Goal: Task Accomplishment & Management: Use online tool/utility

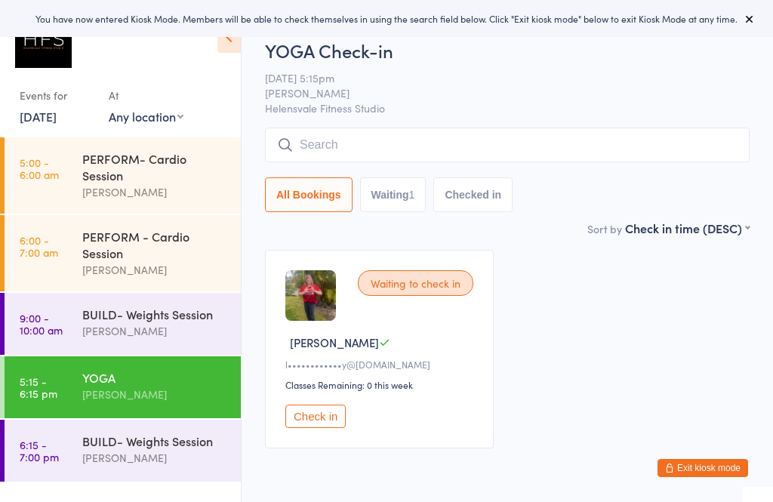
click at [124, 322] on div "BUILD- Weights Session" at bounding box center [155, 314] width 146 height 17
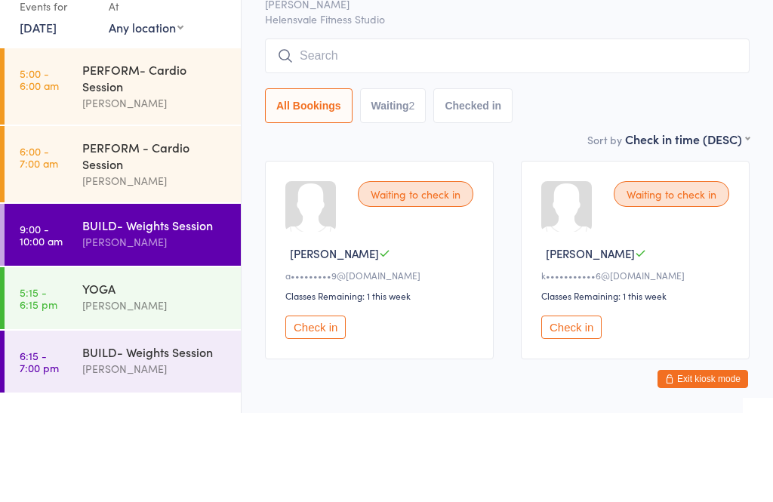
scroll to position [22, 0]
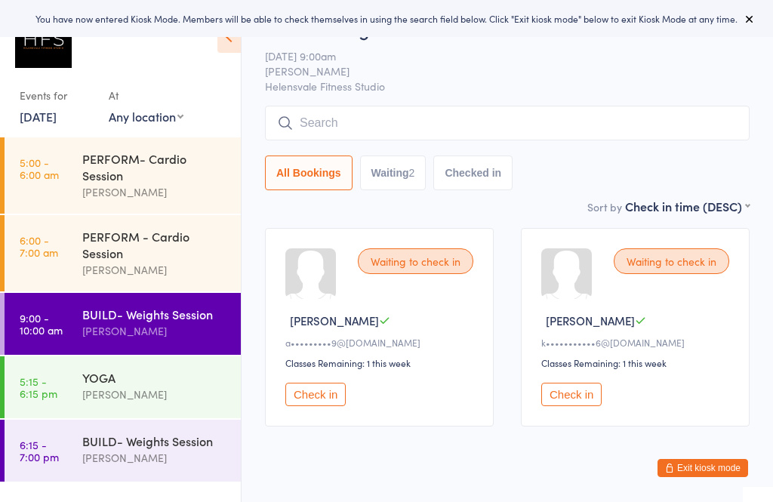
click at [328, 404] on button "Check in" at bounding box center [315, 394] width 60 height 23
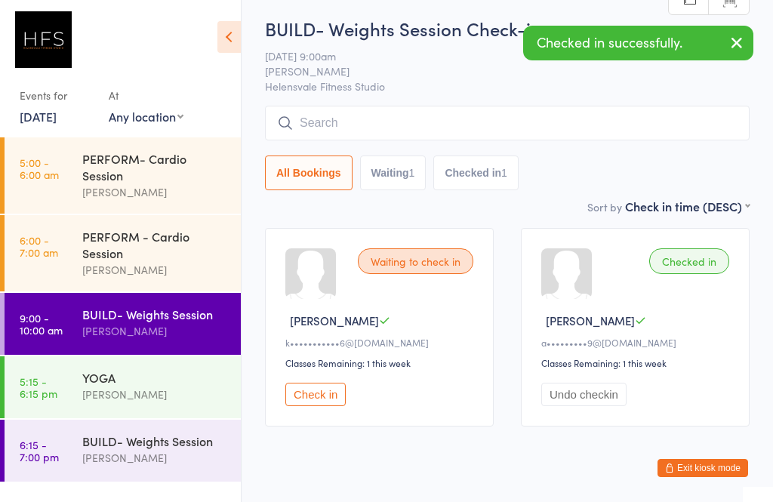
click at [314, 393] on button "Check in" at bounding box center [315, 394] width 60 height 23
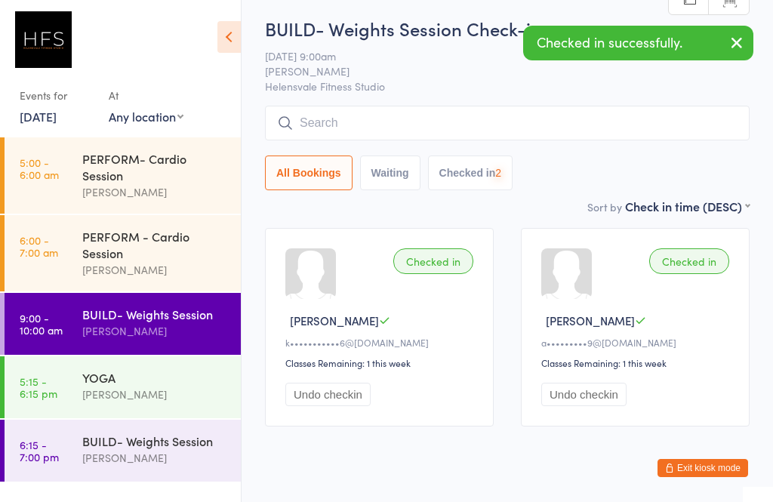
click at [339, 127] on input "search" at bounding box center [507, 123] width 485 height 35
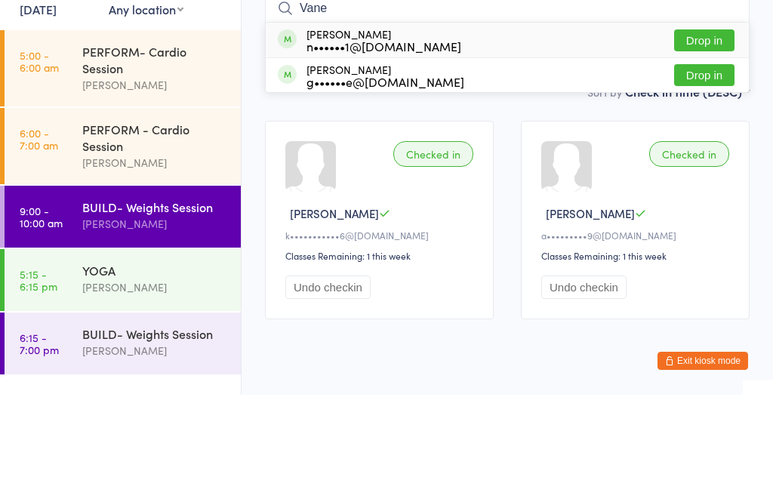
type input "Vane"
click at [695, 137] on button "Drop in" at bounding box center [704, 148] width 60 height 22
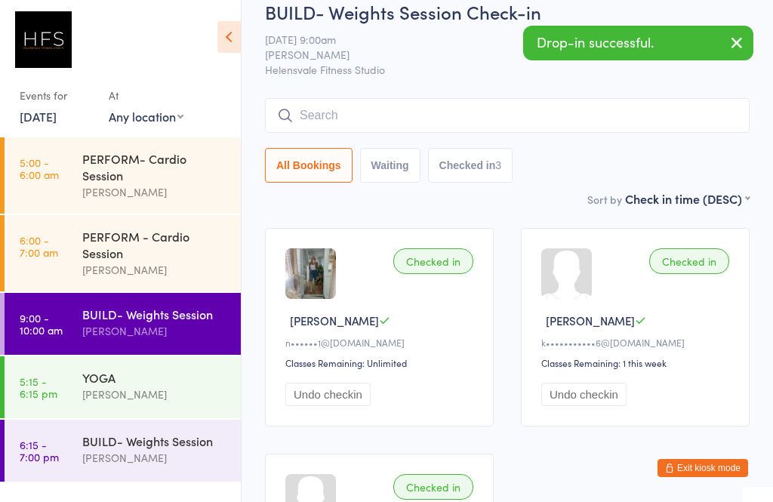
click at [334, 101] on input "search" at bounding box center [507, 115] width 485 height 35
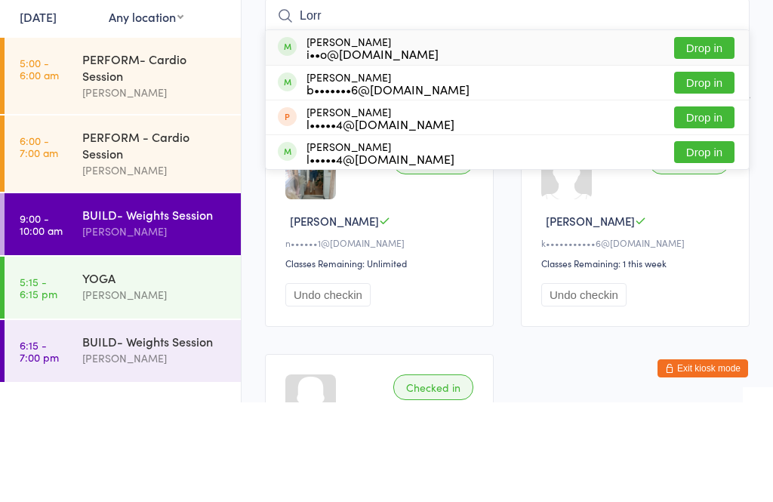
type input "Lorr"
click at [695, 137] on button "Drop in" at bounding box center [704, 148] width 60 height 22
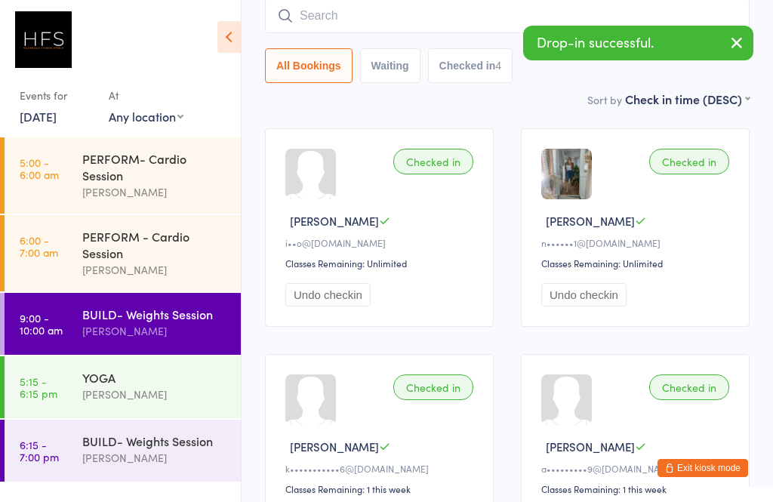
click at [339, 16] on input "search" at bounding box center [507, 15] width 485 height 35
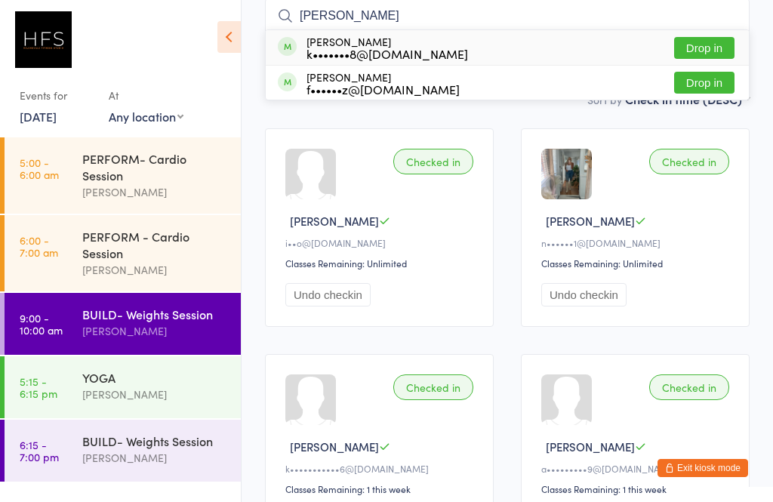
type input "[PERSON_NAME]"
click at [695, 42] on button "Drop in" at bounding box center [704, 48] width 60 height 22
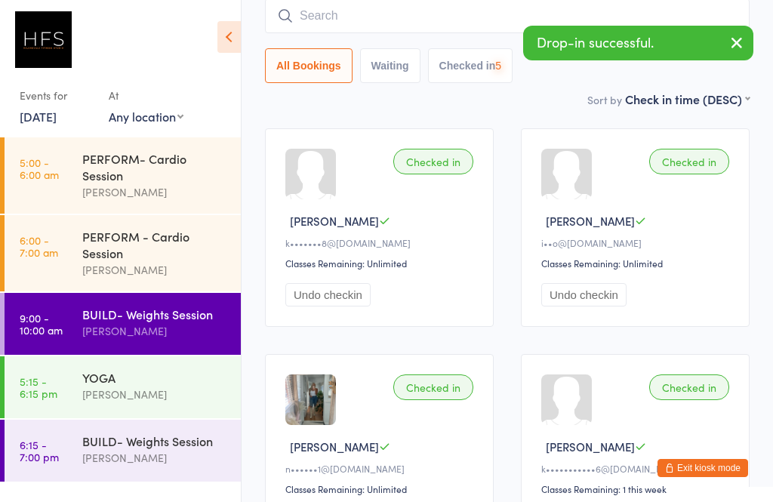
click at [350, 13] on input "search" at bounding box center [507, 15] width 485 height 35
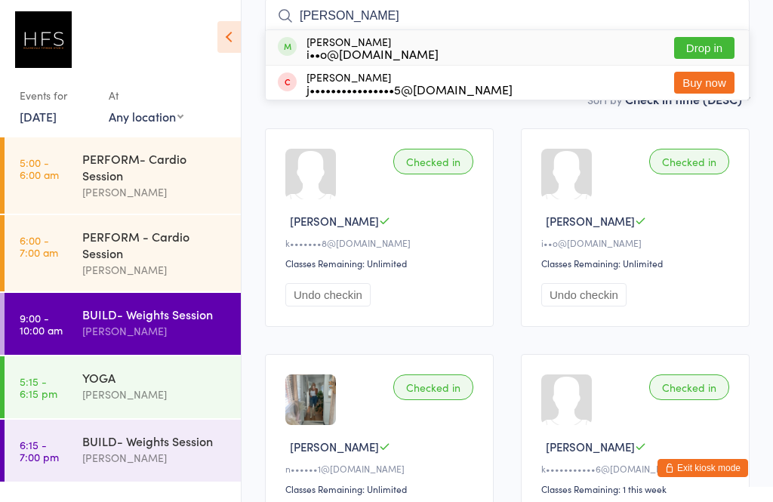
type input "[PERSON_NAME]"
click at [703, 48] on button "Drop in" at bounding box center [704, 48] width 60 height 22
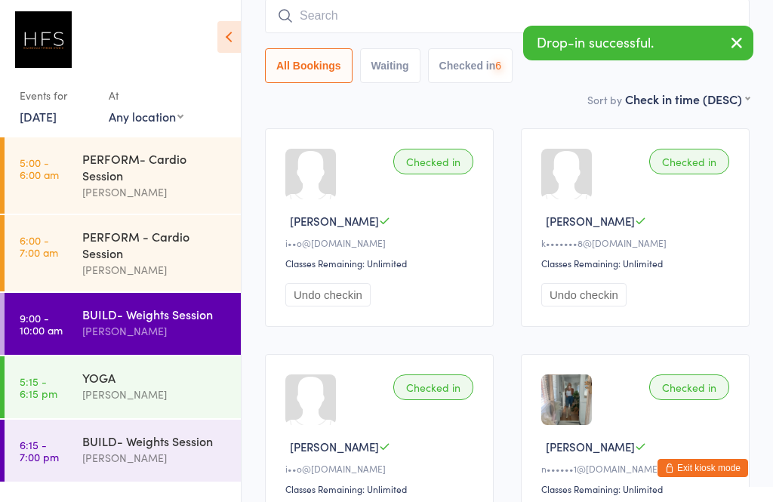
click at [317, 11] on input "search" at bounding box center [507, 15] width 485 height 35
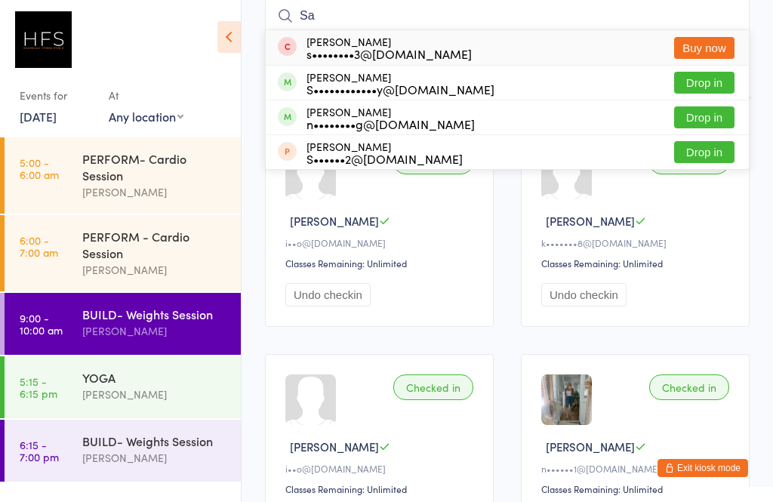
type input "S"
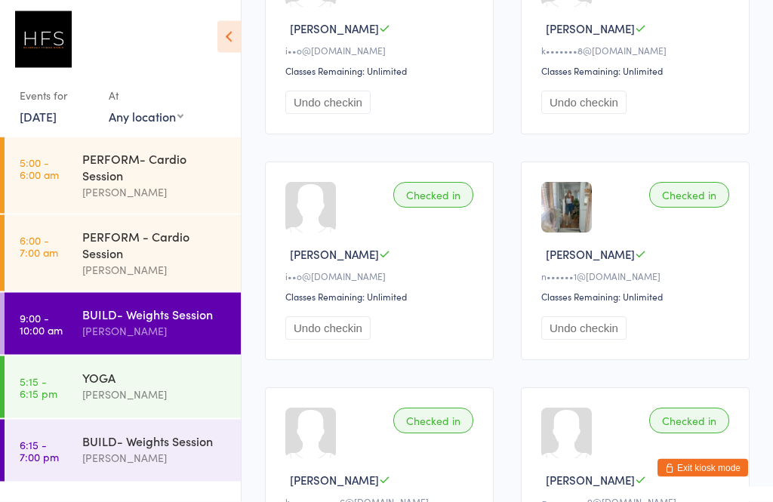
scroll to position [325, 0]
